Goal: Register for event/course

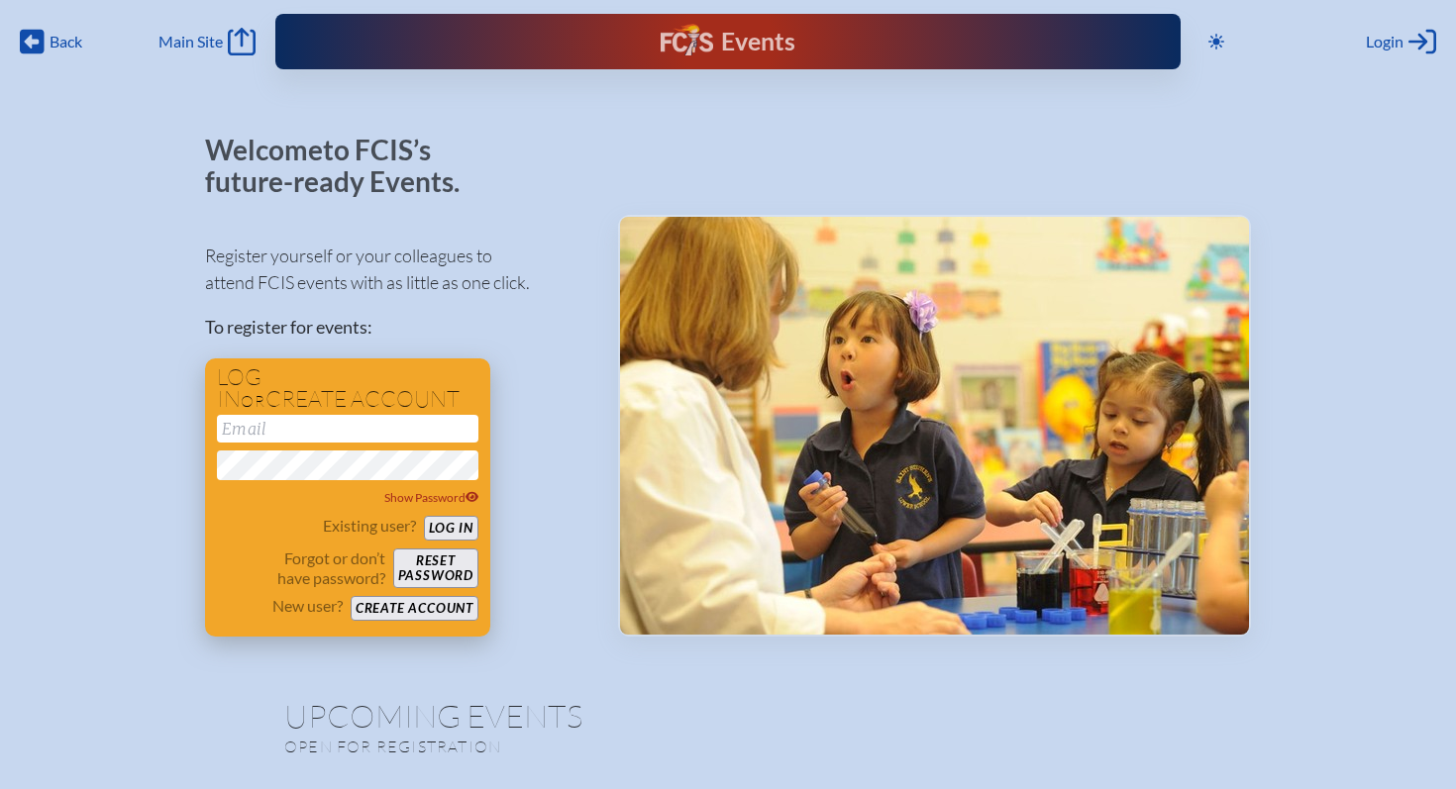
click at [337, 423] on input "email" at bounding box center [347, 429] width 261 height 28
type input "[PERSON_NAME][EMAIL_ADDRESS][PERSON_NAME][DOMAIN_NAME]"
click at [464, 523] on button "Log in" at bounding box center [451, 528] width 54 height 25
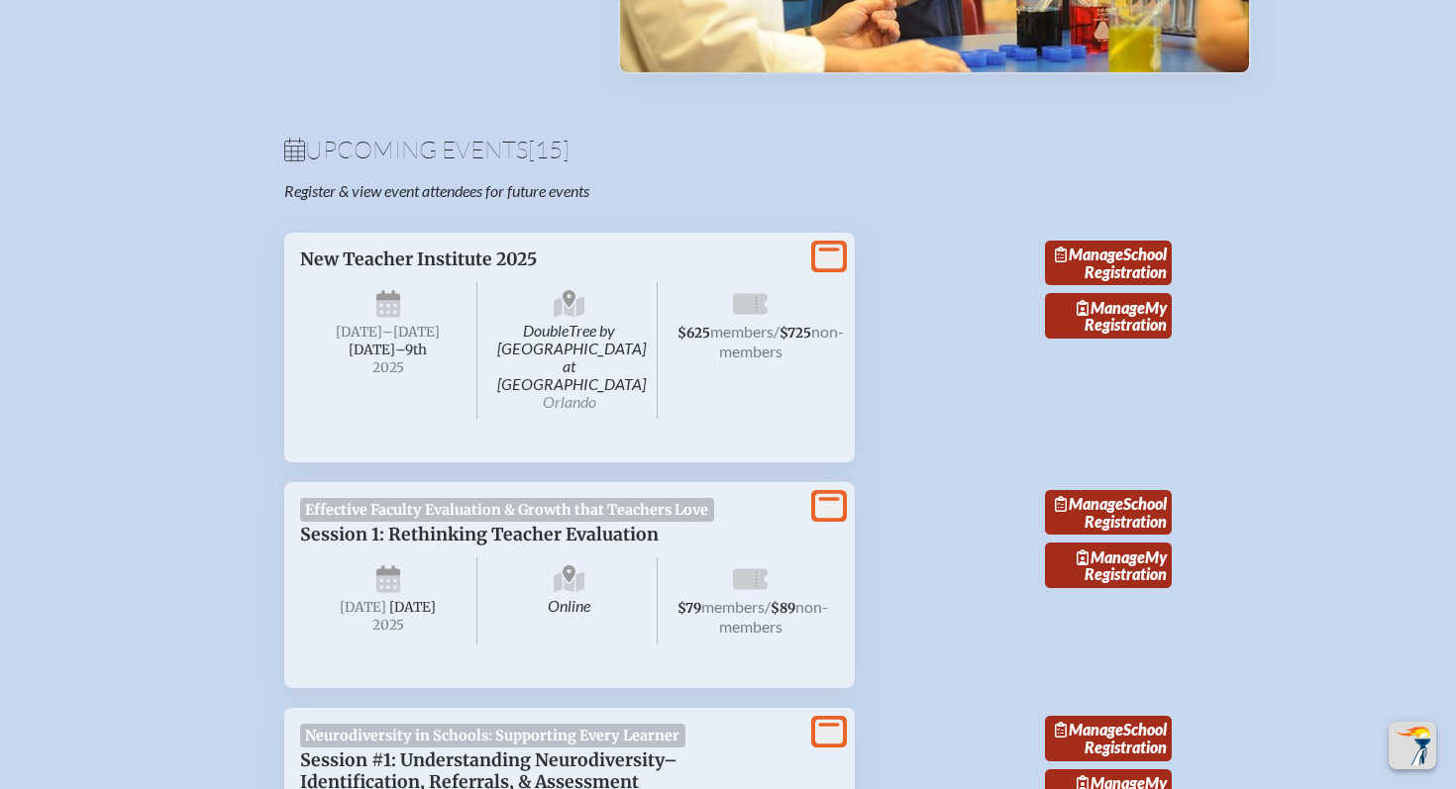
scroll to position [572, 0]
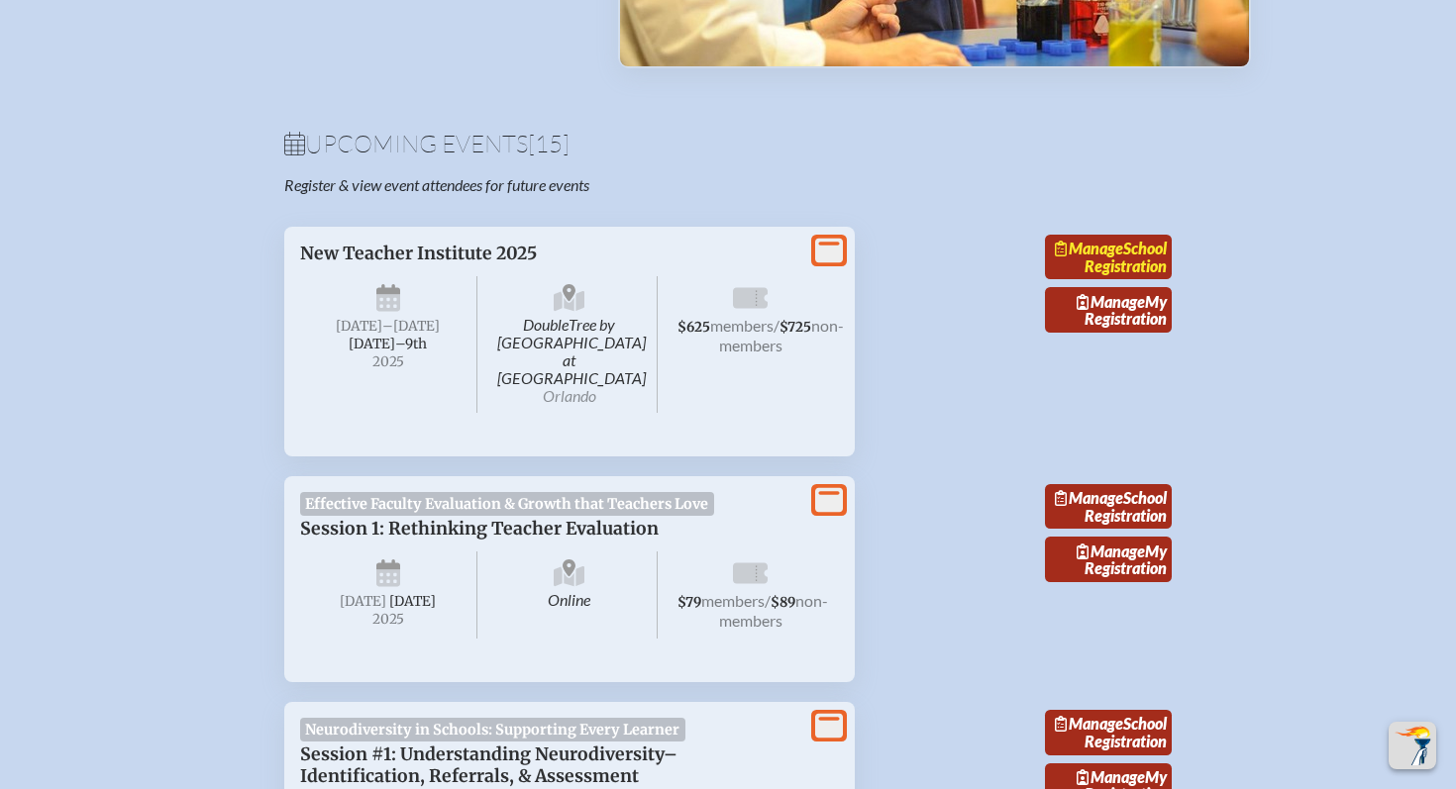
click at [1154, 280] on link "Manage School Registration" at bounding box center [1108, 258] width 127 height 46
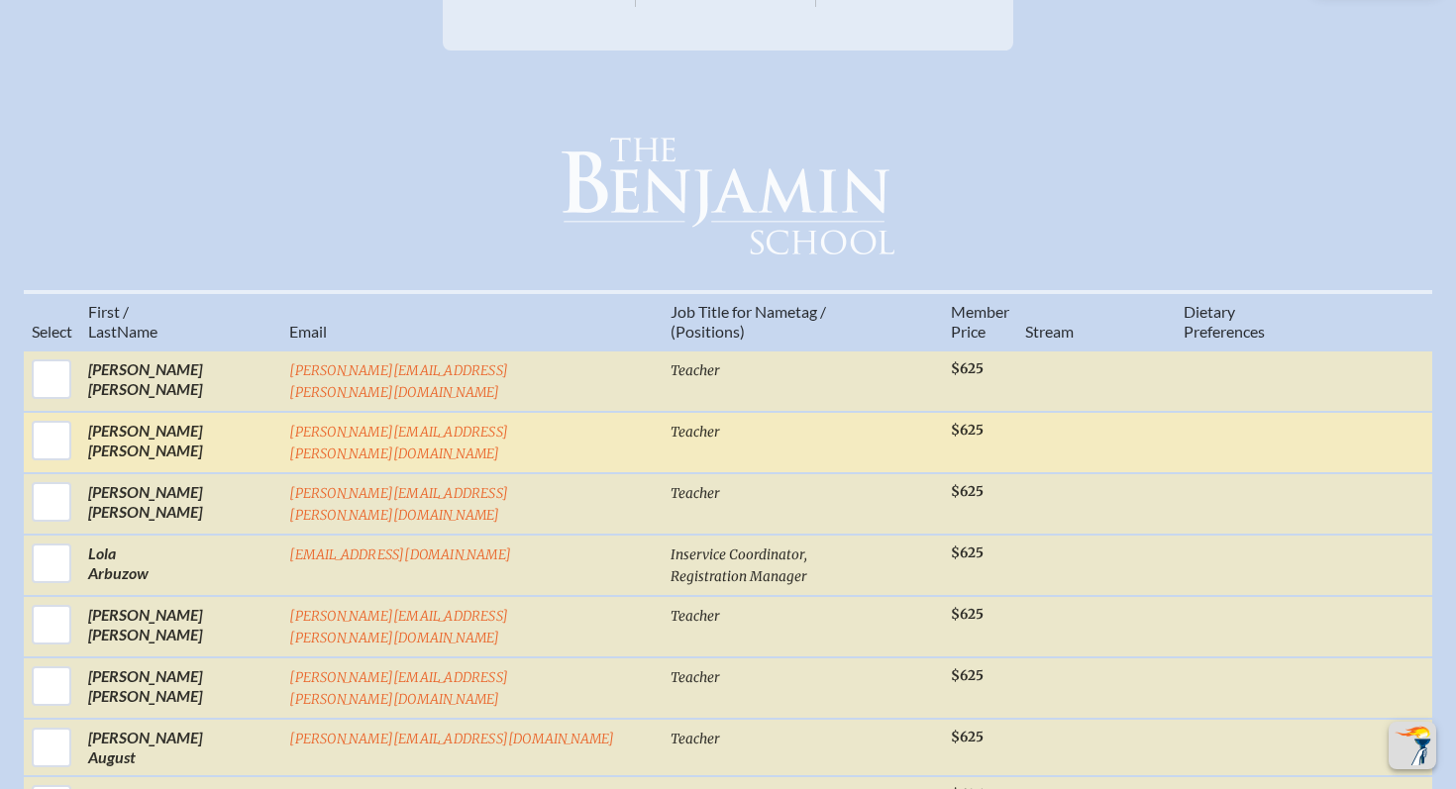
click at [670, 424] on span "Teacher" at bounding box center [695, 432] width 50 height 17
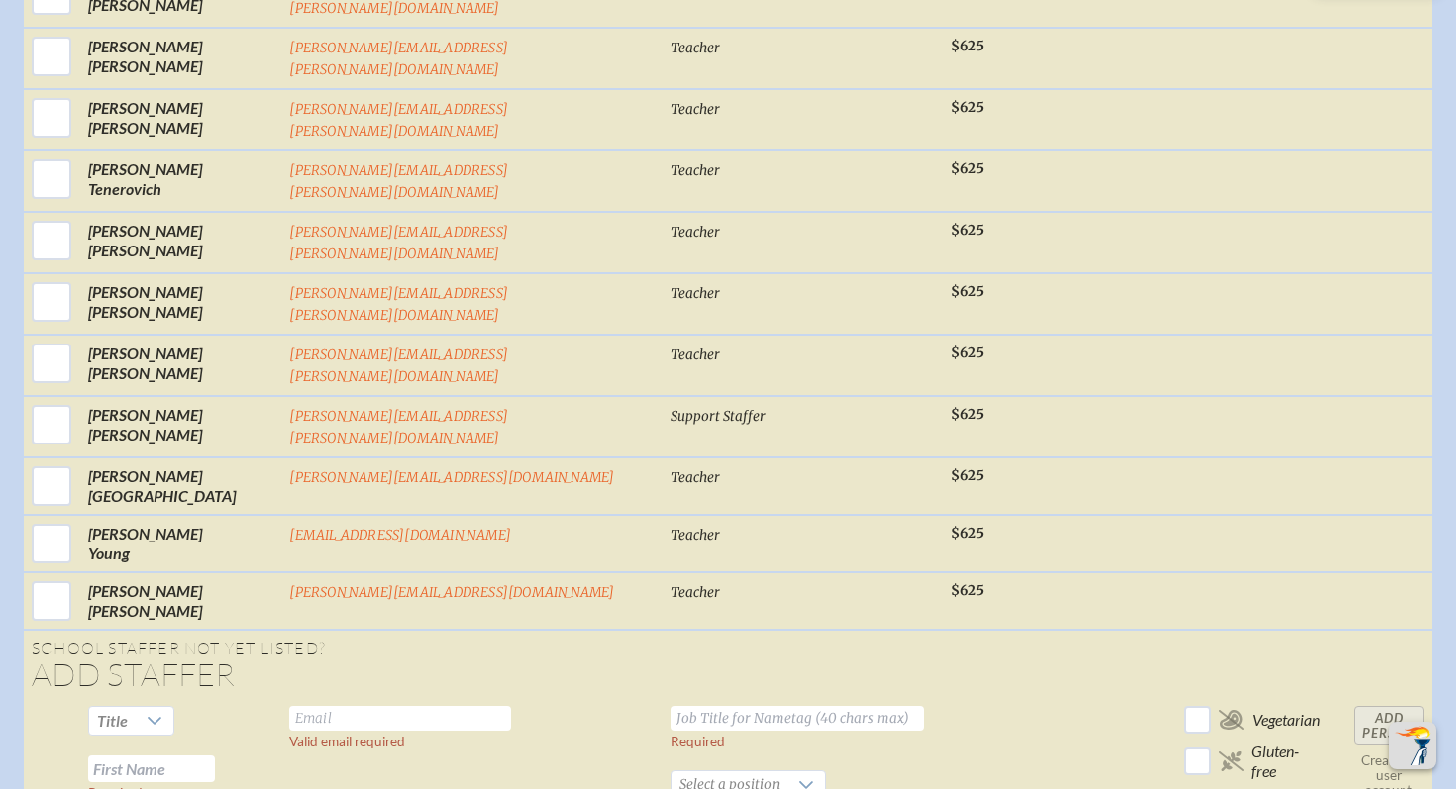
scroll to position [6308, 0]
click at [404, 707] on input "text" at bounding box center [400, 719] width 222 height 25
paste input "[PERSON_NAME][EMAIL_ADDRESS][DOMAIN_NAME]"
type input "[PERSON_NAME][EMAIL_ADDRESS][DOMAIN_NAME]"
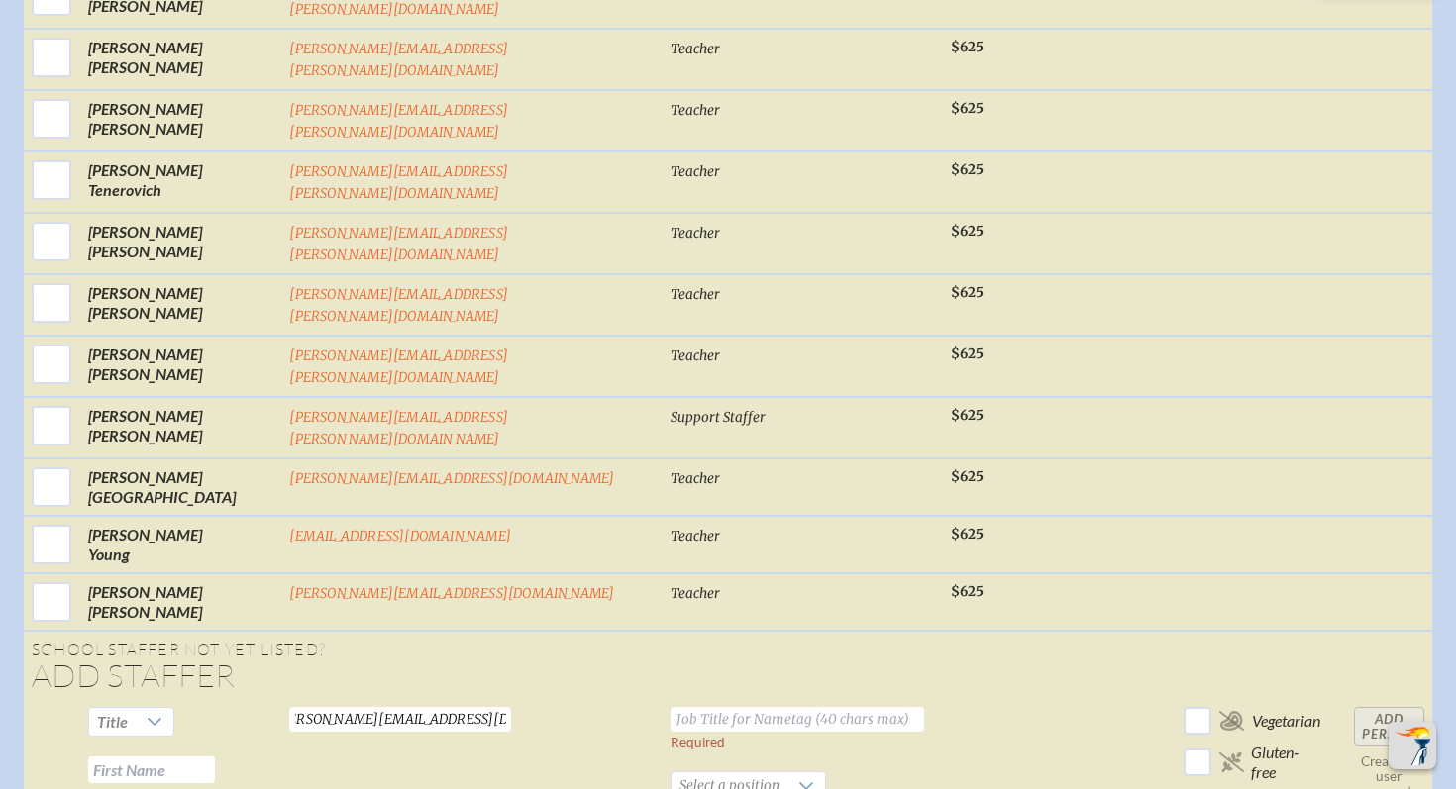
click at [670, 707] on input "text" at bounding box center [797, 719] width 254 height 25
type input "Science Instructor"
click at [215, 757] on input "text" at bounding box center [151, 770] width 127 height 27
type input "[PERSON_NAME]"
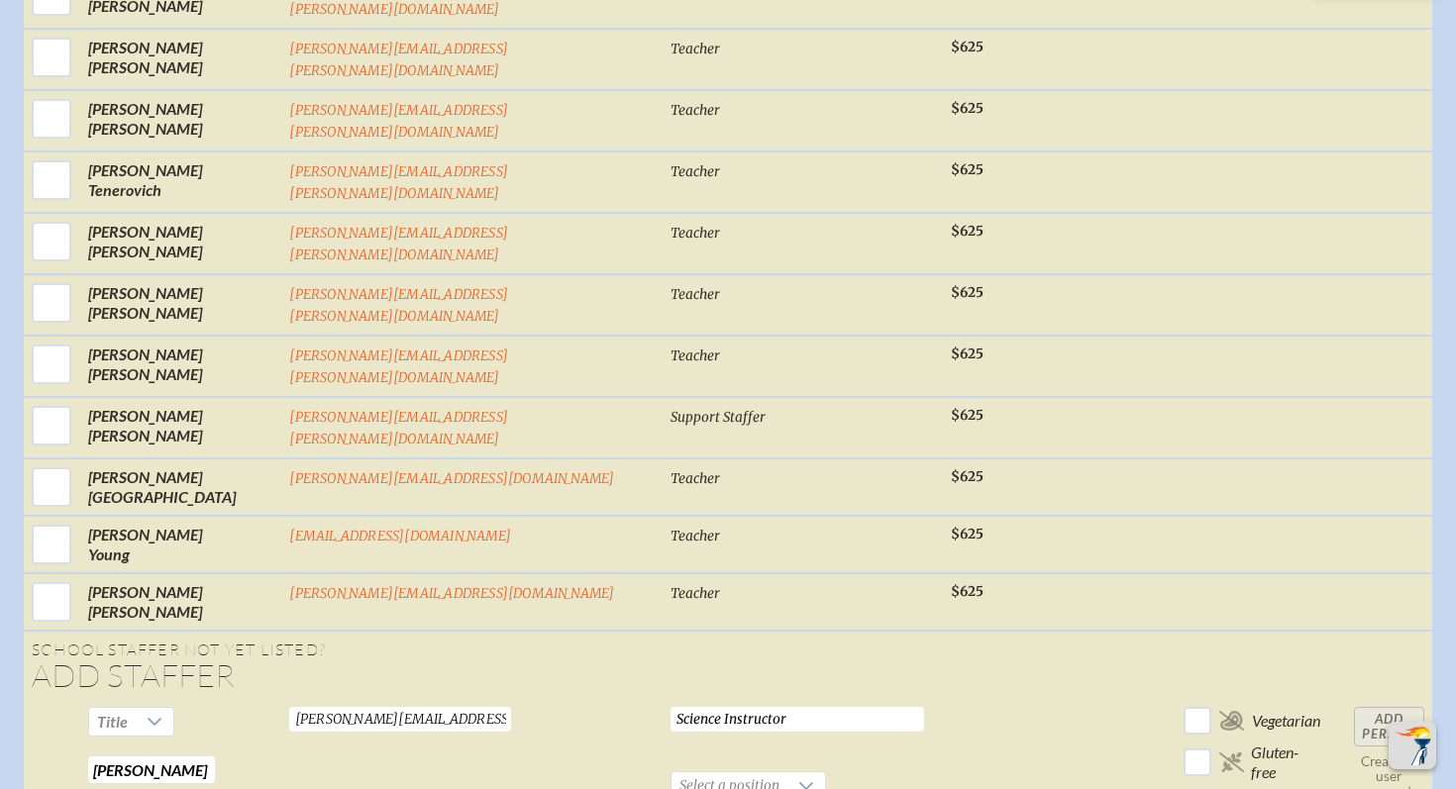
type input "Milce"
click at [671, 772] on span "Select a position" at bounding box center [729, 786] width 116 height 28
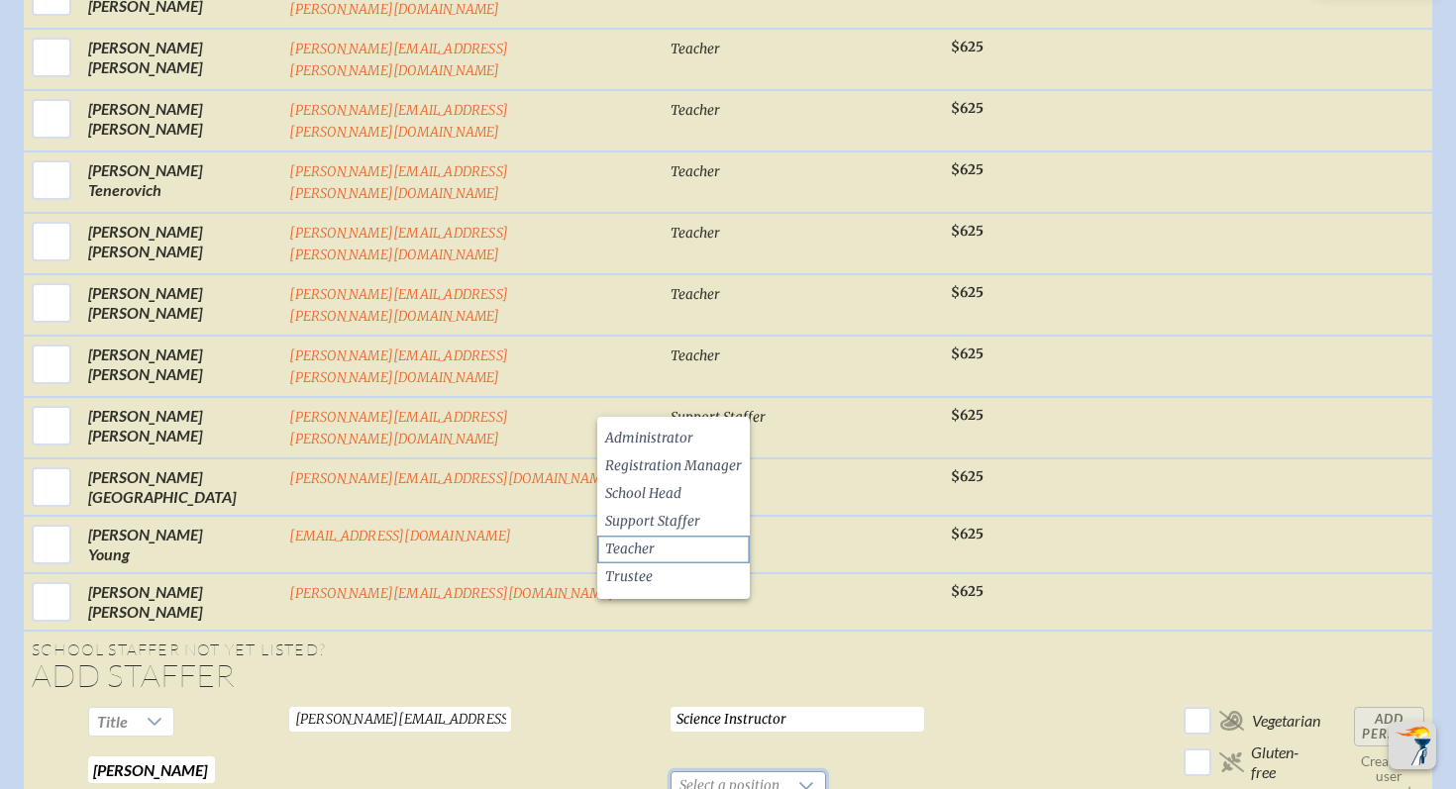
click at [658, 552] on li "Teacher" at bounding box center [673, 550] width 153 height 28
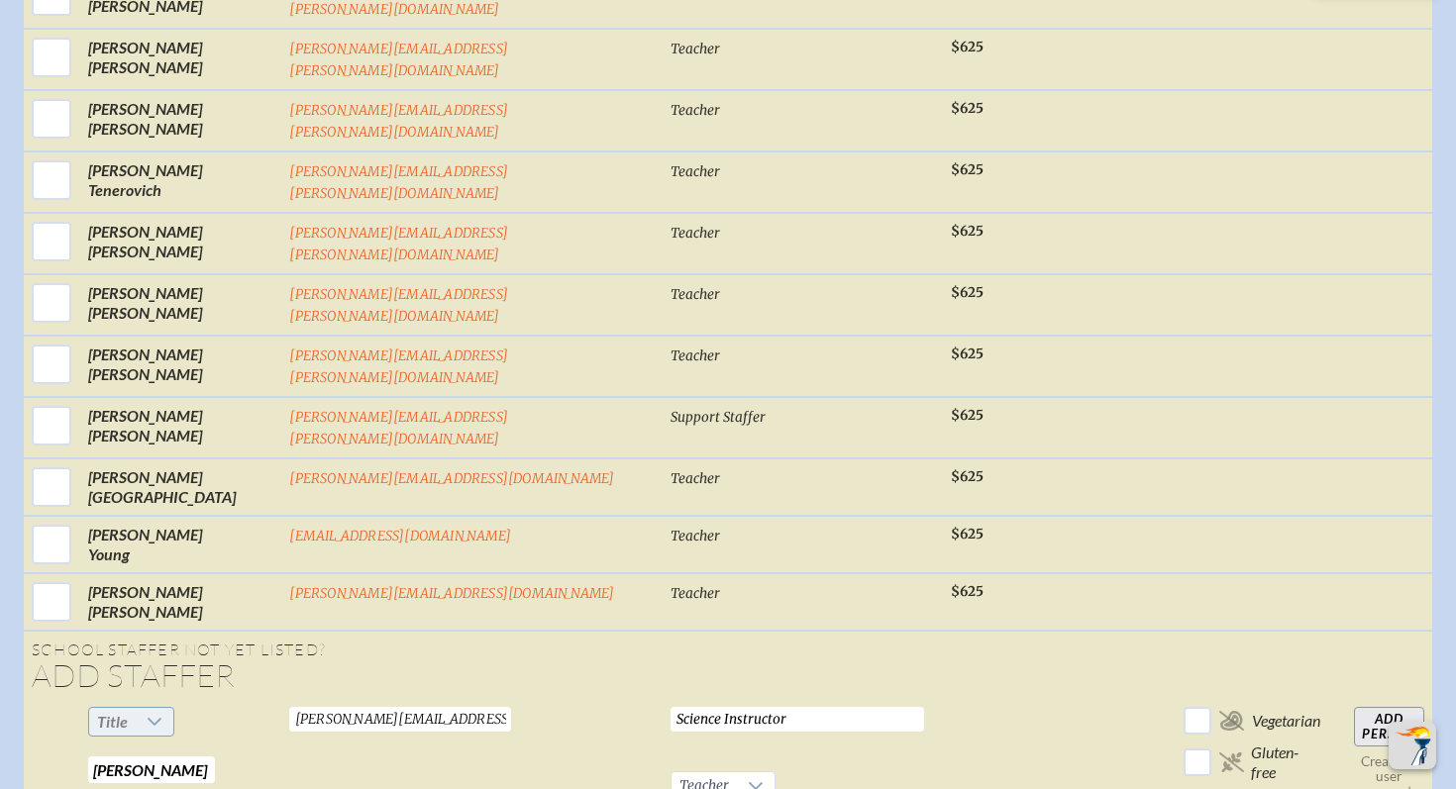
click at [173, 708] on div at bounding box center [155, 722] width 38 height 28
click at [200, 376] on li "Mr" at bounding box center [189, 374] width 85 height 28
click at [1354, 707] on input "Add Person" at bounding box center [1389, 727] width 70 height 40
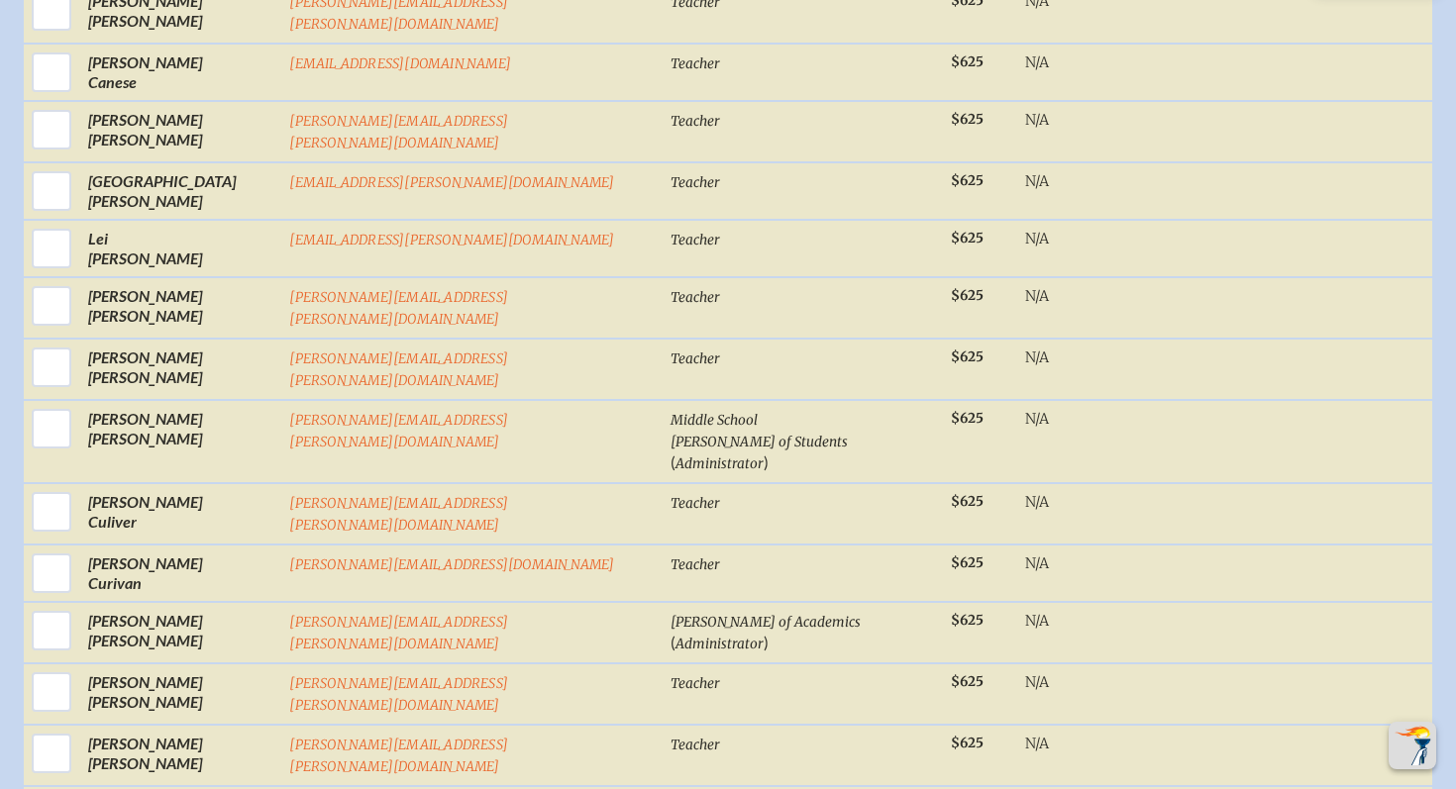
scroll to position [4392, 0]
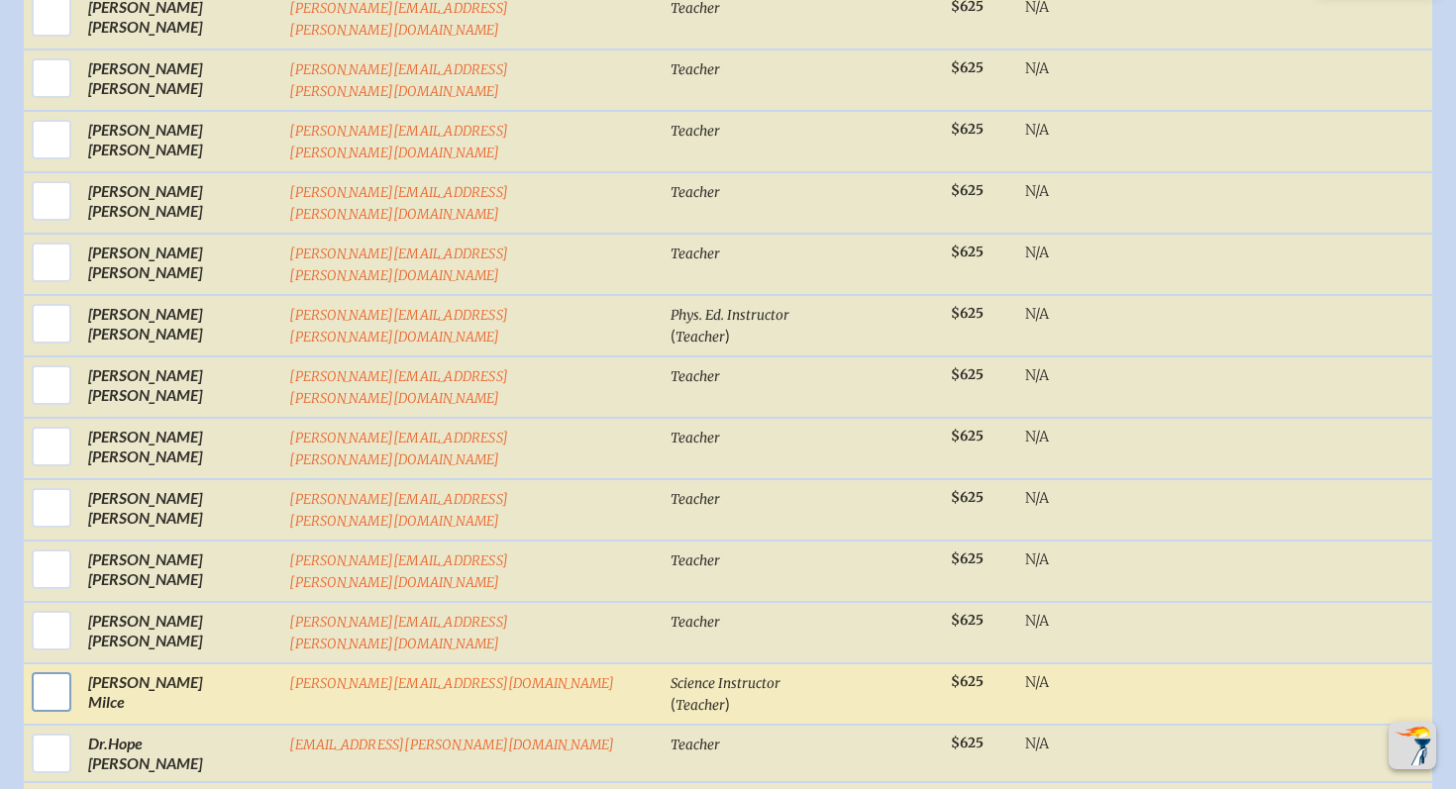
click at [76, 667] on input "checkbox" at bounding box center [52, 692] width 50 height 50
checkbox input "true"
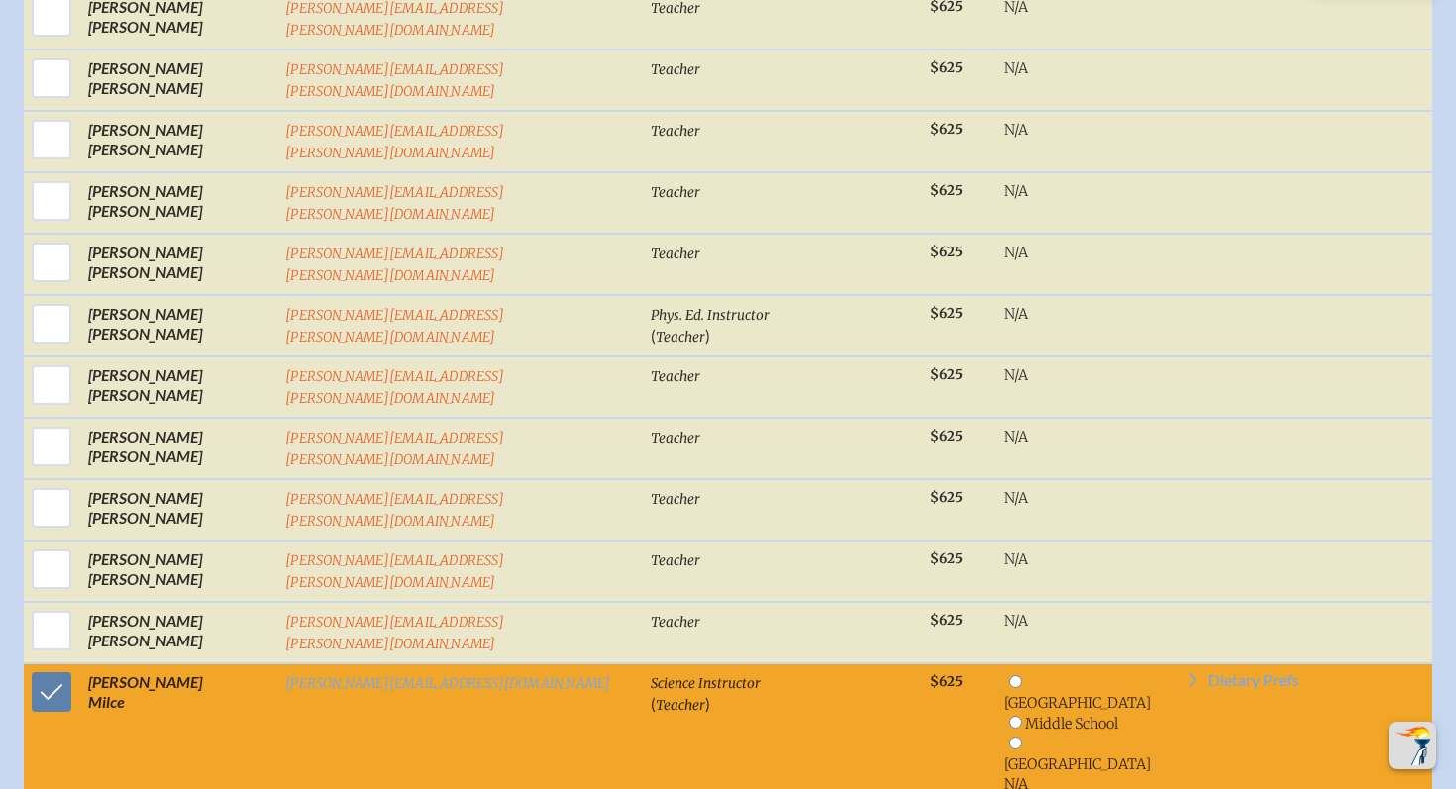
scroll to position [4414, 0]
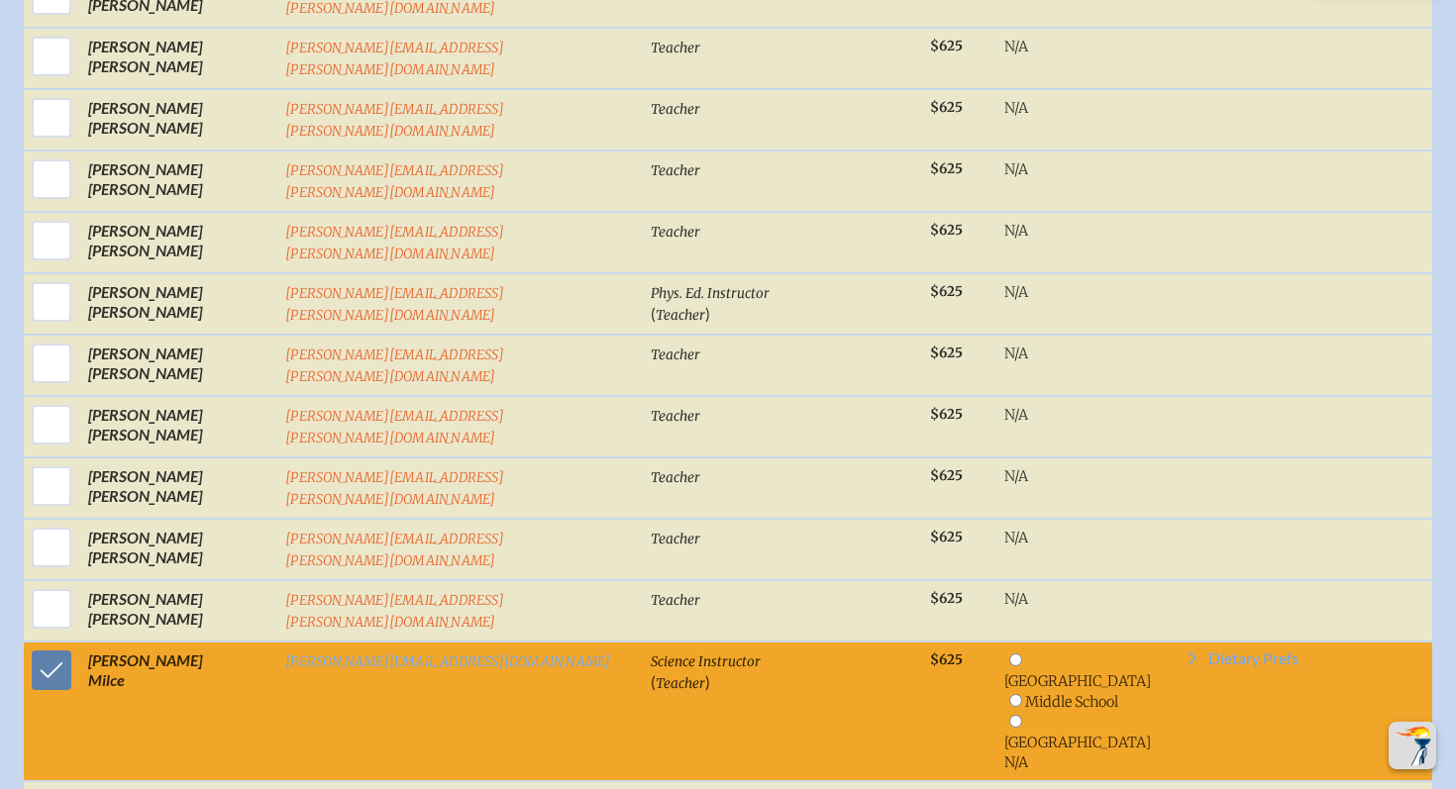
click at [1009, 715] on input "radio" at bounding box center [1015, 721] width 13 height 13
radio input "true"
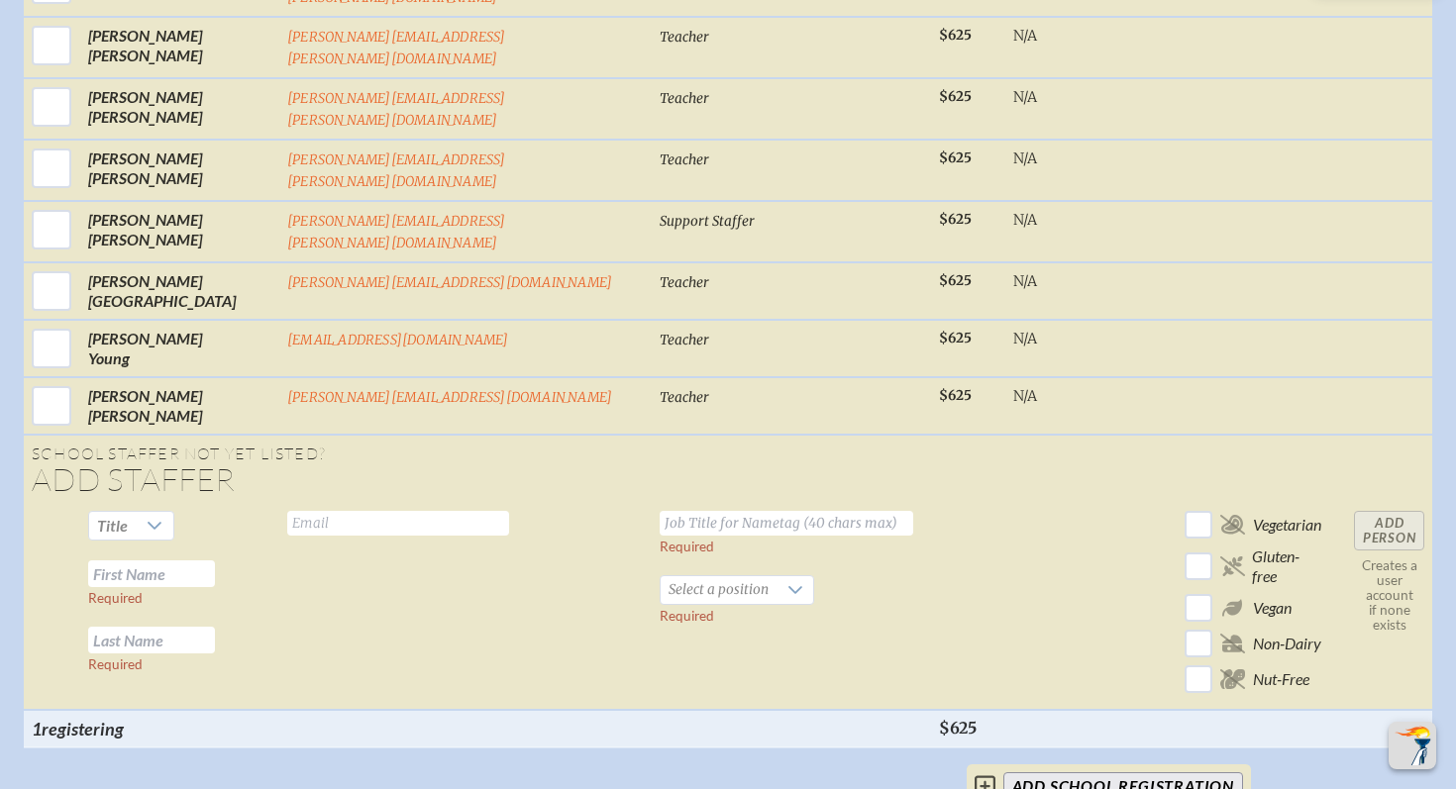
scroll to position [6618, 0]
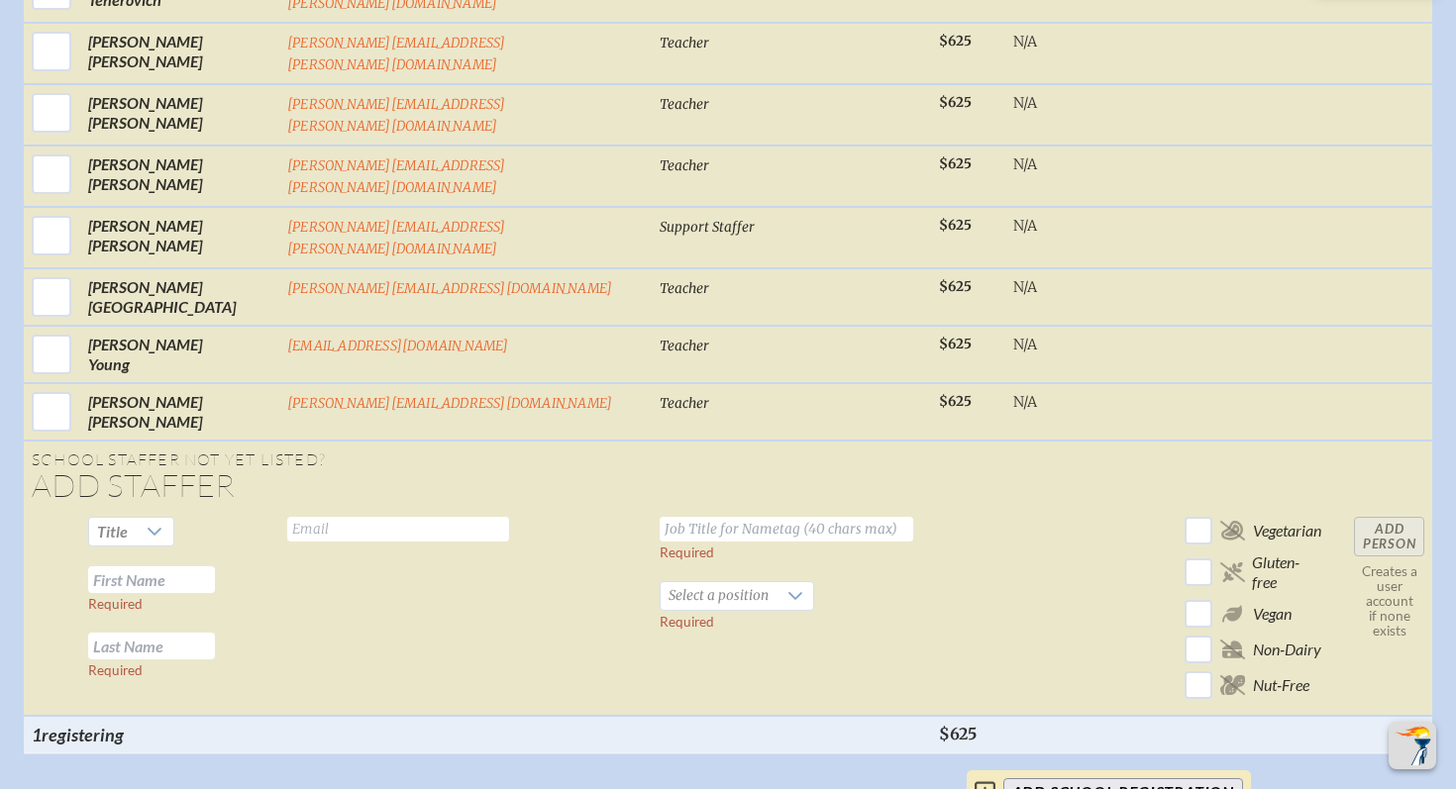
click at [1063, 778] on input "add School Registration" at bounding box center [1123, 792] width 240 height 28
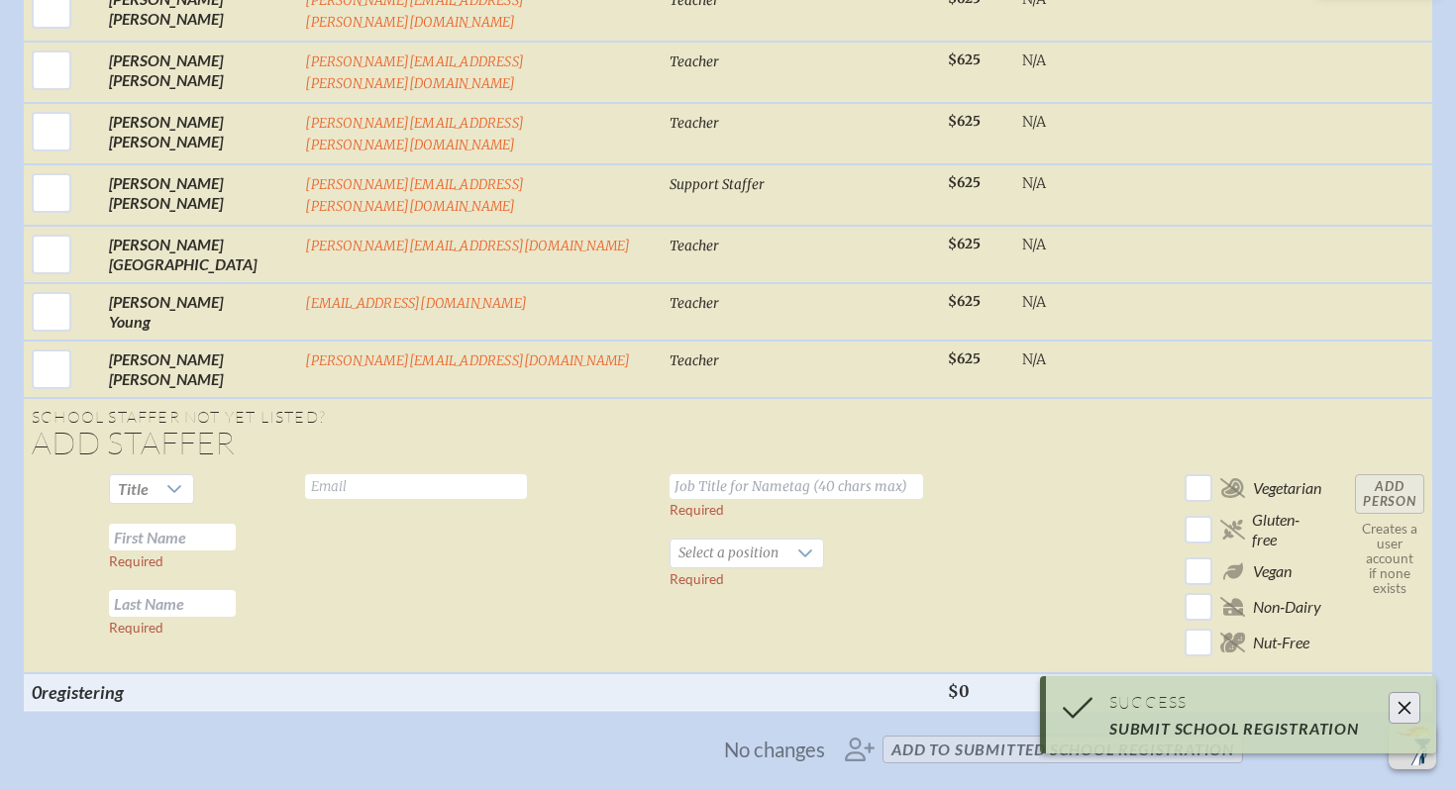
scroll to position [6598, 0]
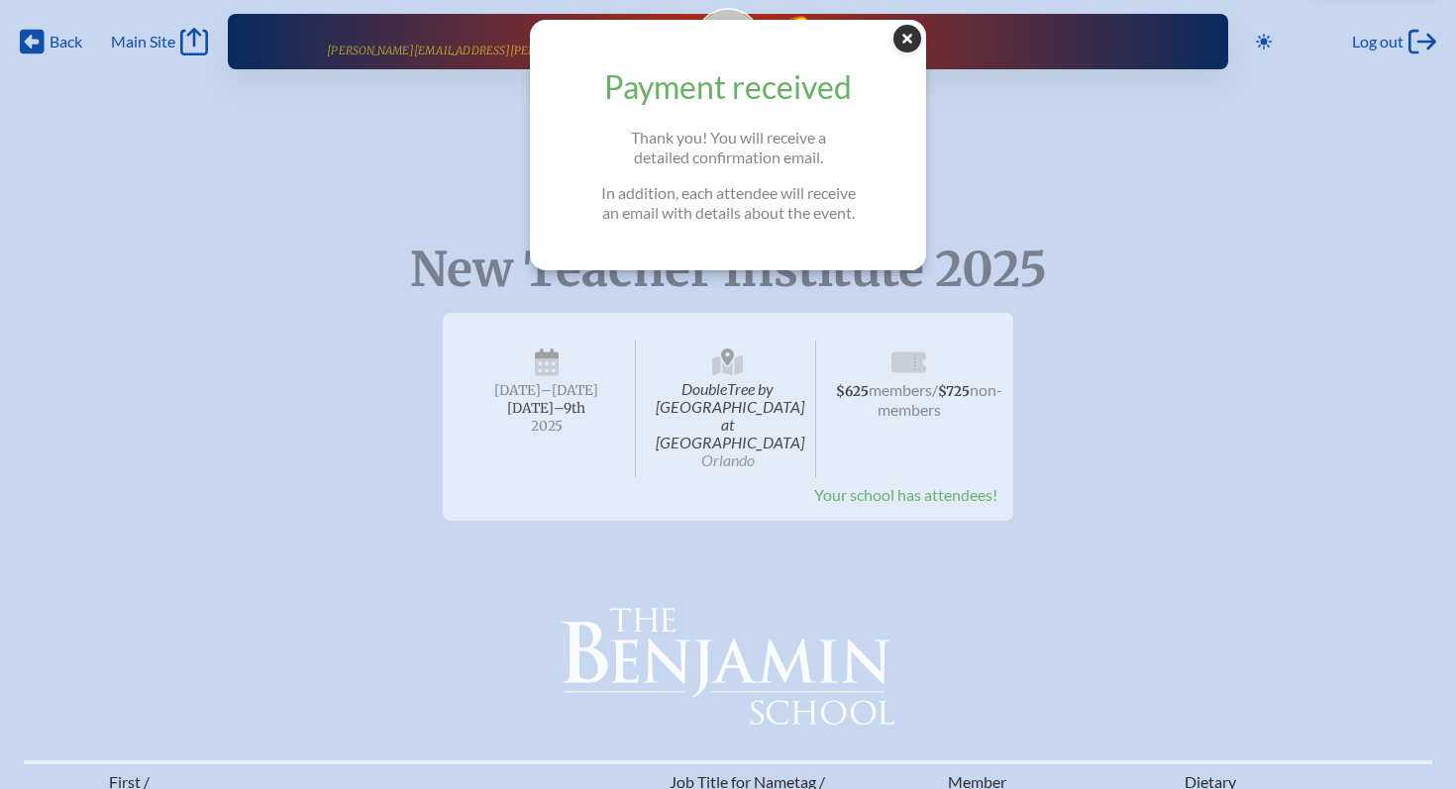
click at [909, 42] on icon "Close Popup" at bounding box center [907, 39] width 28 height 28
